Goal: Transaction & Acquisition: Obtain resource

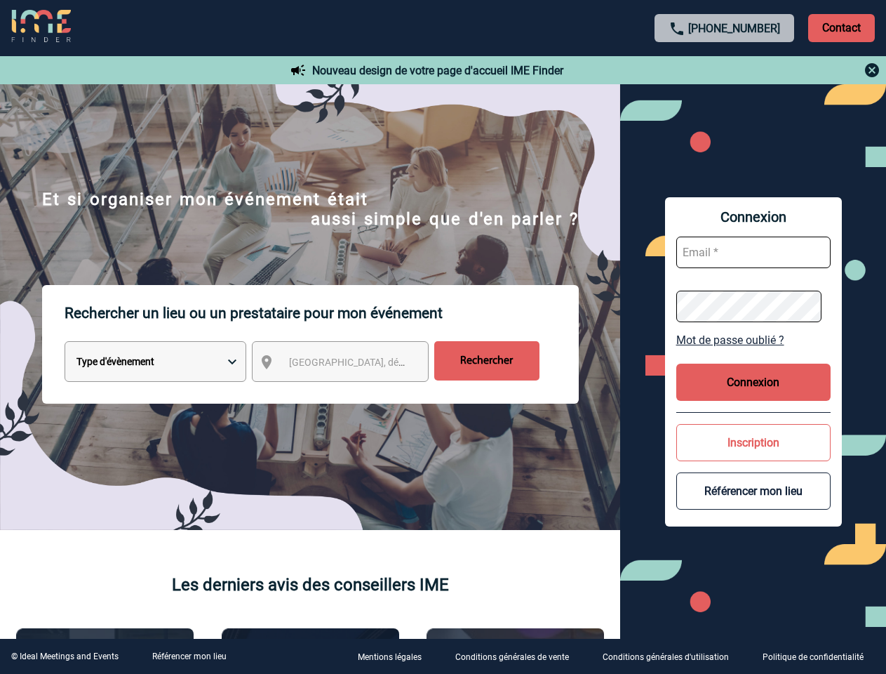
click at [443, 337] on p "Rechercher un lieu ou un prestataire pour mon événement" at bounding box center [322, 313] width 514 height 56
click at [842, 27] on p "Contact" at bounding box center [842, 28] width 67 height 28
click at [725, 70] on body "[PHONE_NUMBER] Contact Contact Nouveau design de votre page d'accueil IME Finde…" at bounding box center [443, 337] width 886 height 674
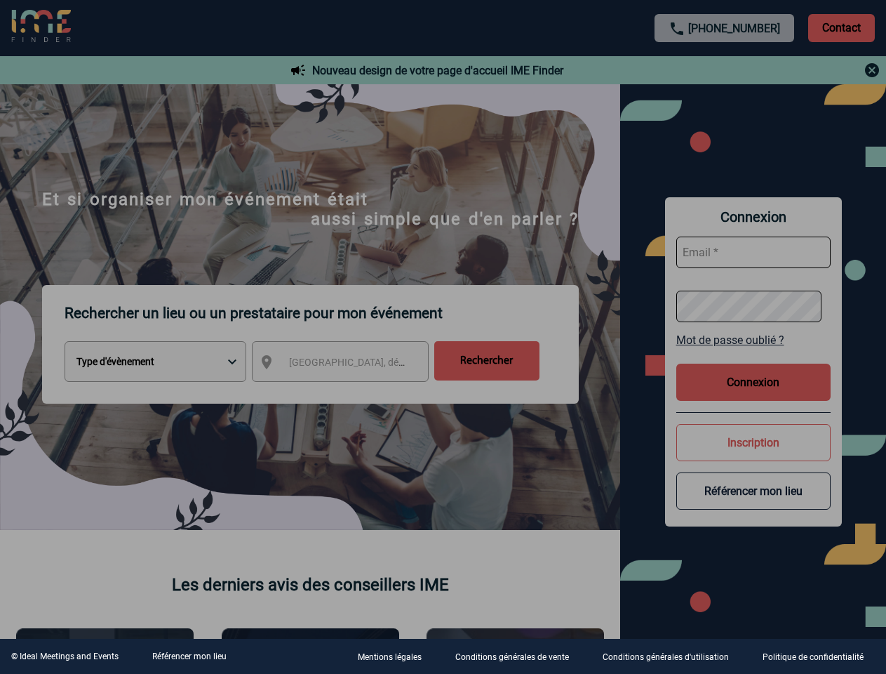
click at [353, 364] on div at bounding box center [443, 337] width 886 height 674
click at [754, 340] on div at bounding box center [443, 337] width 886 height 674
click at [754, 382] on div at bounding box center [443, 337] width 886 height 674
click at [754, 442] on div at bounding box center [443, 337] width 886 height 674
click at [754, 491] on div at bounding box center [443, 337] width 886 height 674
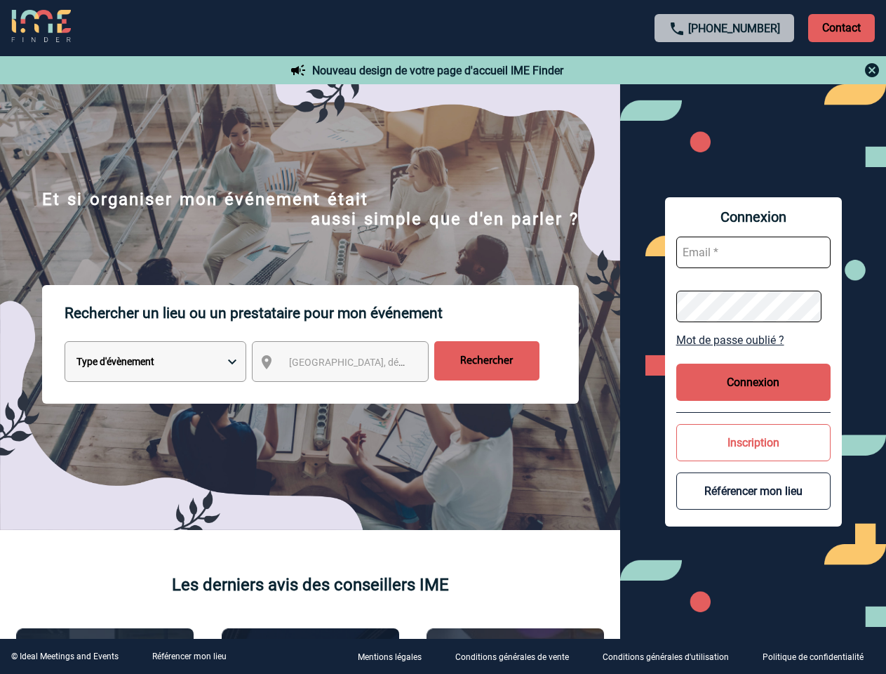
click at [189, 656] on link "Référencer mon lieu" at bounding box center [189, 656] width 74 height 10
